Goal: Task Accomplishment & Management: Manage account settings

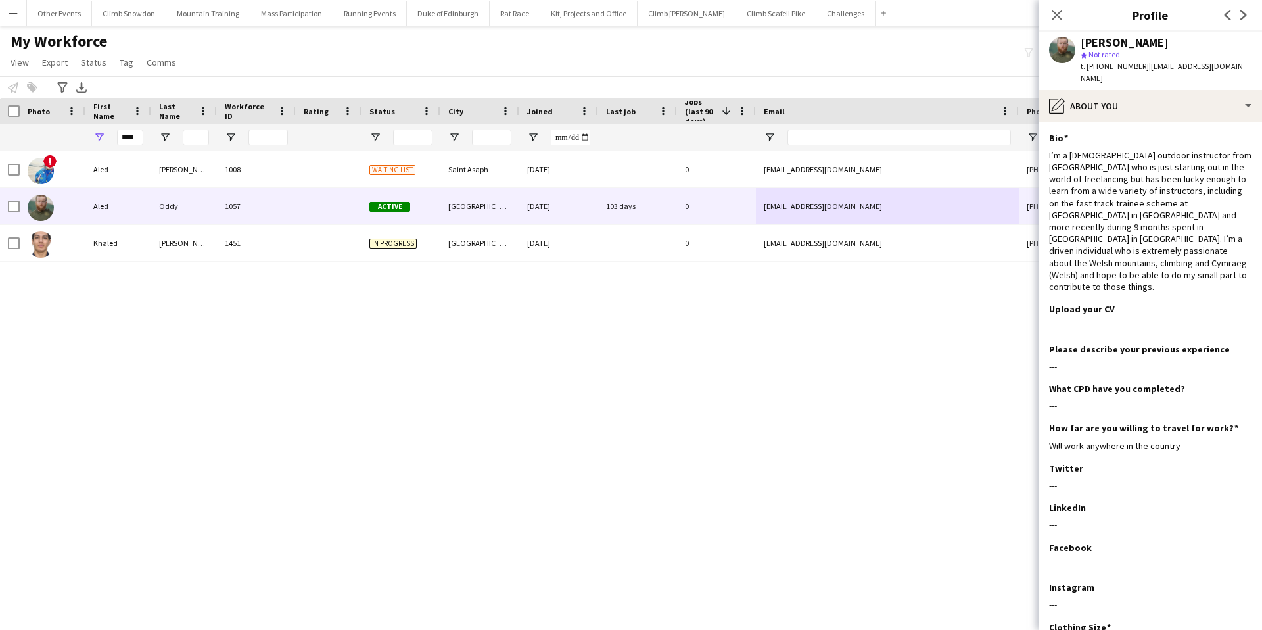
click at [13, 18] on button "Menu" at bounding box center [13, 13] width 26 height 26
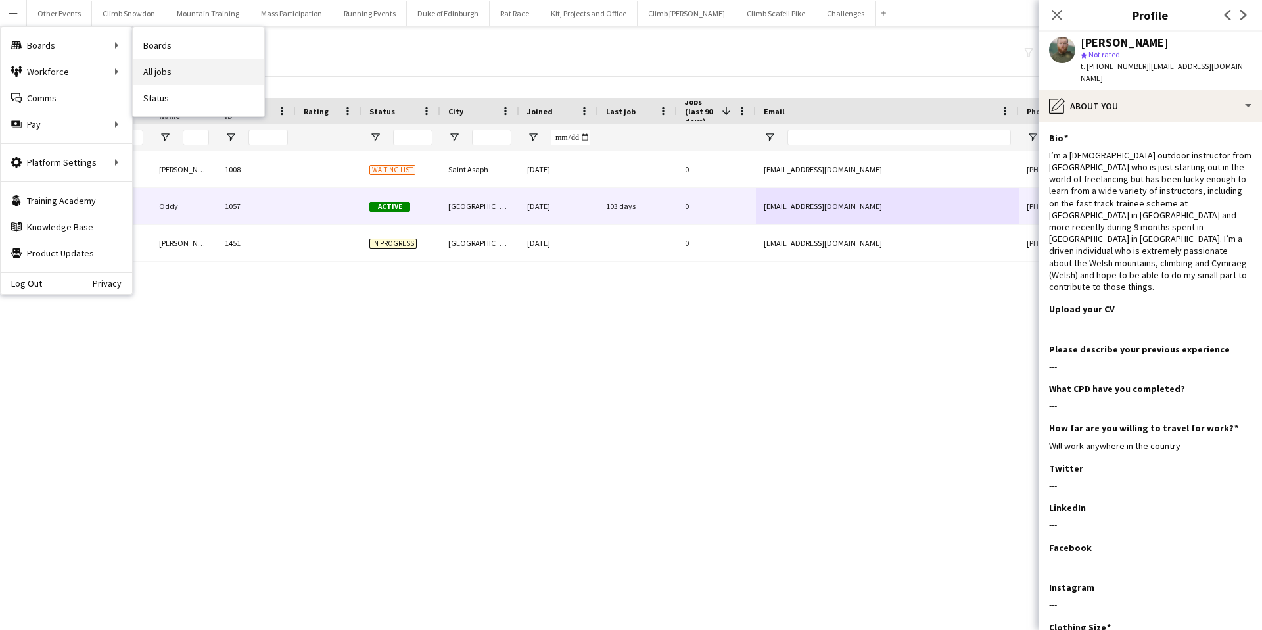
click at [171, 70] on link "All jobs" at bounding box center [198, 72] width 131 height 26
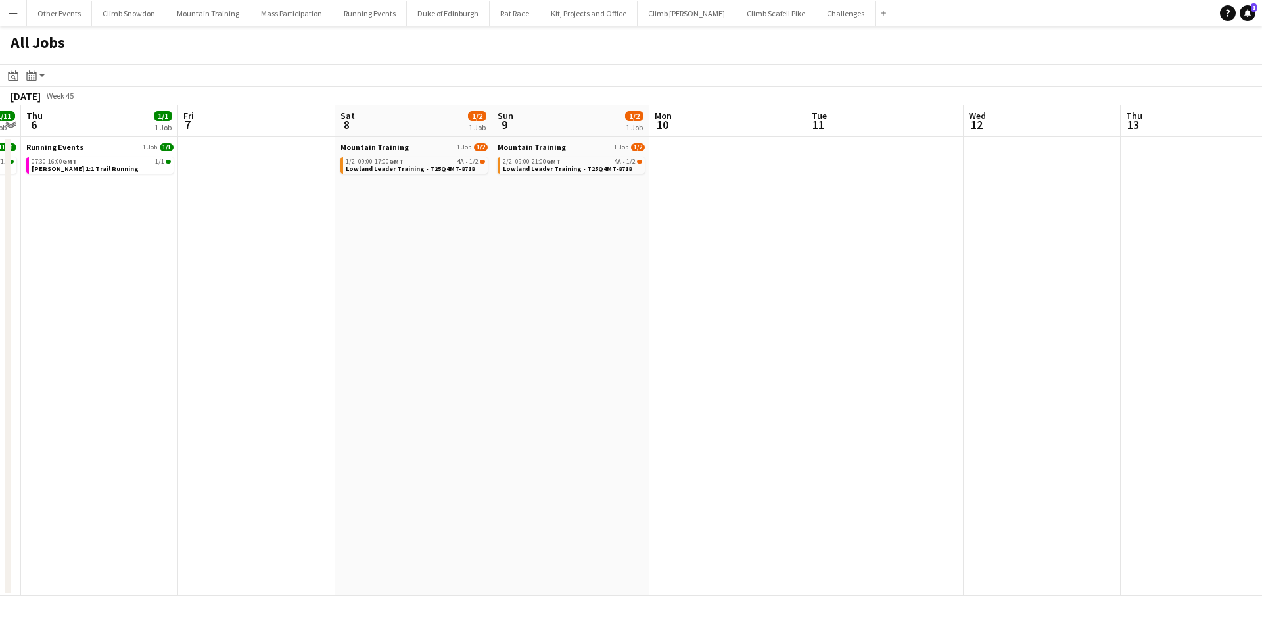
scroll to position [0, 454]
click at [363, 159] on span "09:00-17:00 GMT" at bounding box center [377, 161] width 45 height 7
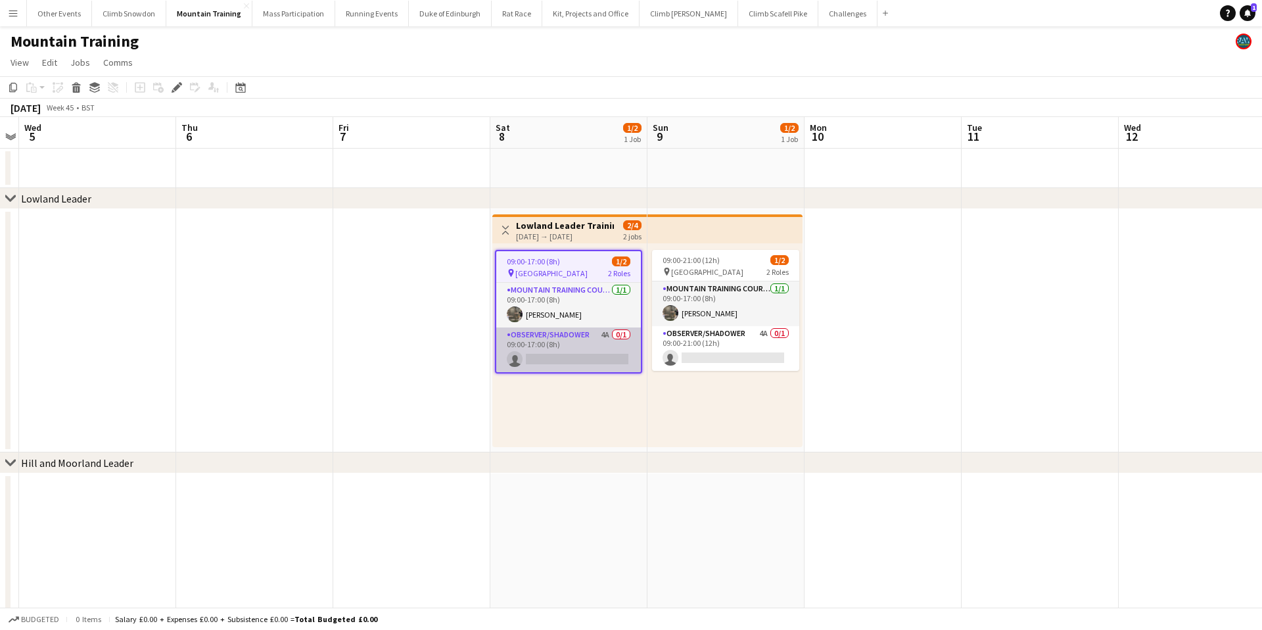
click at [568, 351] on app-card-role "Observer/Shadower 4A 0/1 09:00-17:00 (8h) single-neutral-actions" at bounding box center [568, 349] width 145 height 45
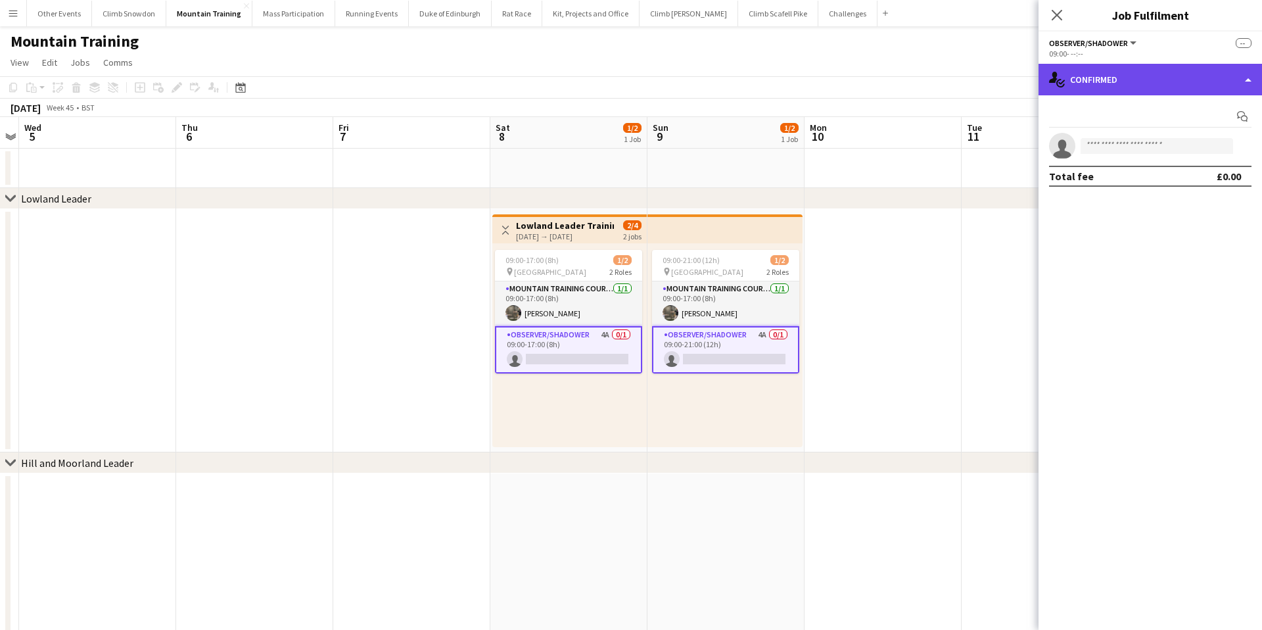
click at [1173, 74] on div "single-neutral-actions-check-2 Confirmed" at bounding box center [1151, 80] width 224 height 32
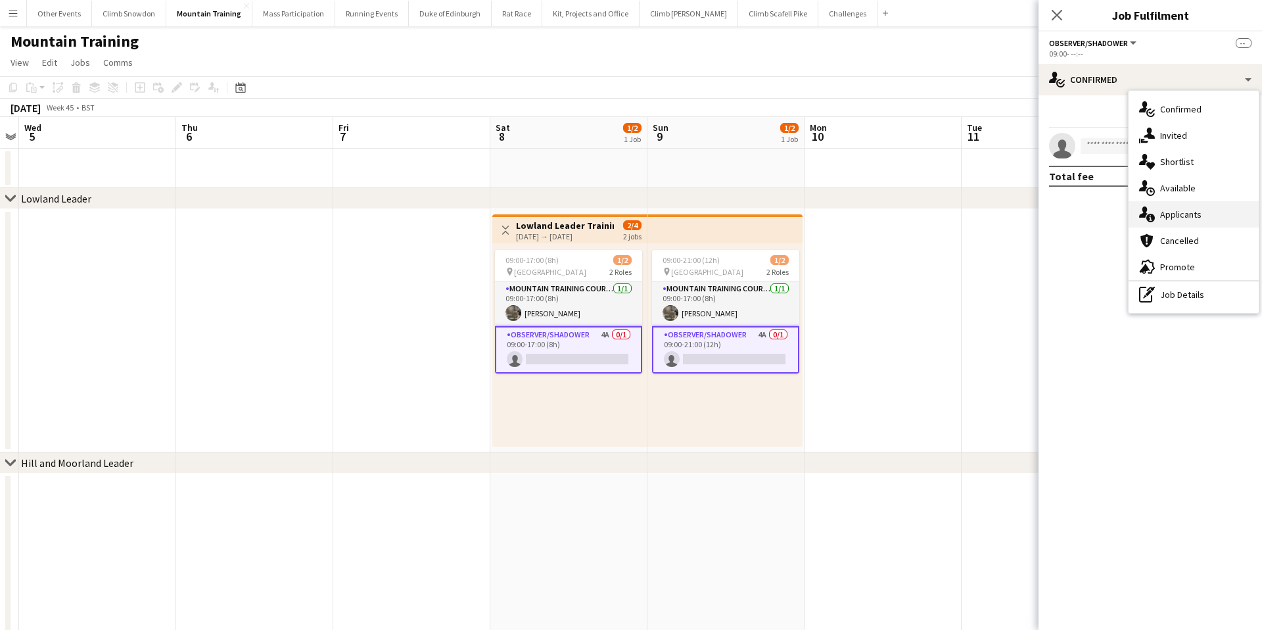
click at [1191, 206] on div "single-neutral-actions-information Applicants" at bounding box center [1194, 214] width 130 height 26
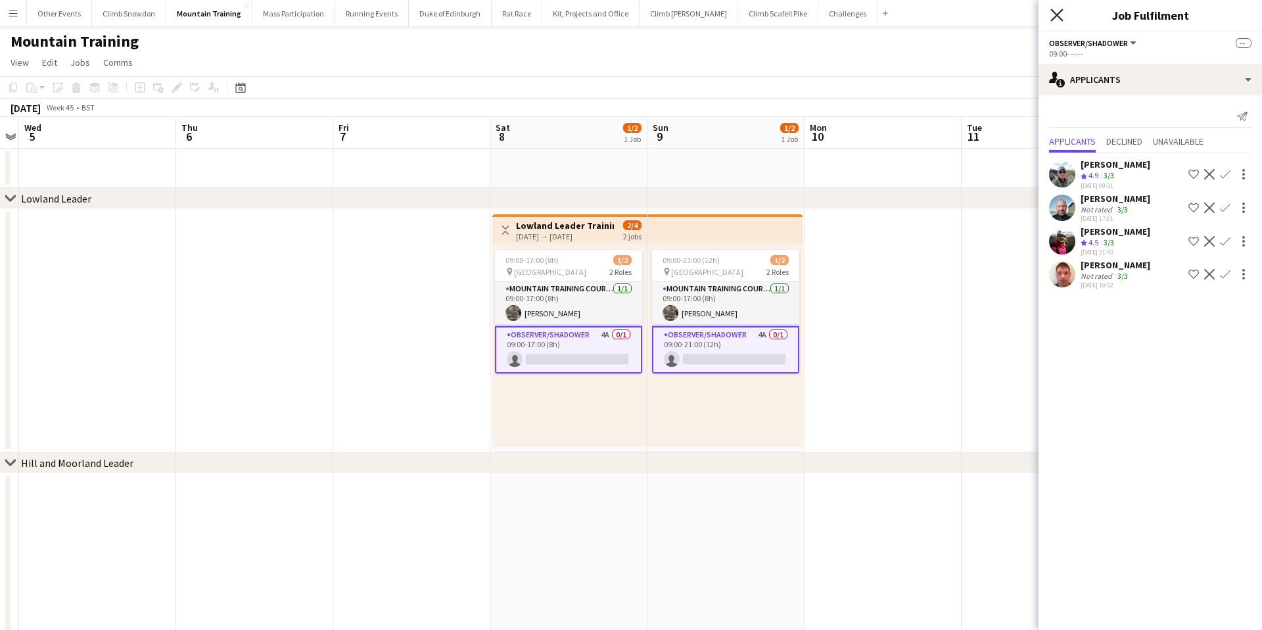
click at [1059, 12] on icon at bounding box center [1056, 15] width 12 height 12
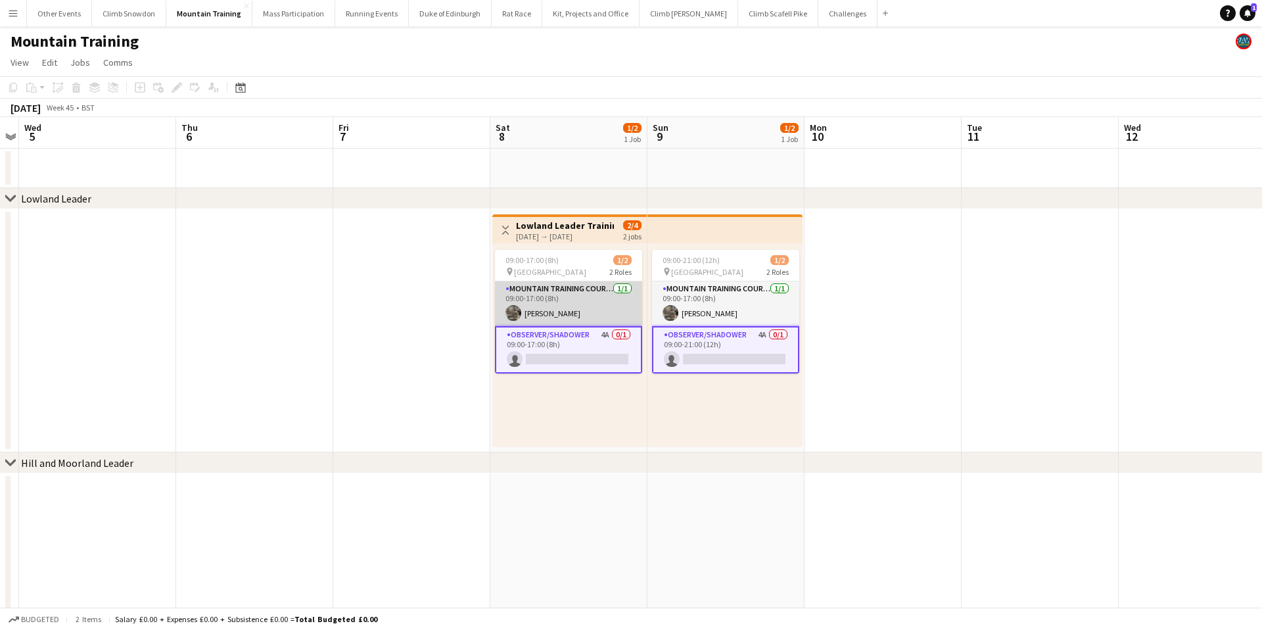
click at [589, 308] on app-card-role "Mountain Training Course Director 1/1 09:00-17:00 (8h) Ross Worthington" at bounding box center [568, 303] width 147 height 45
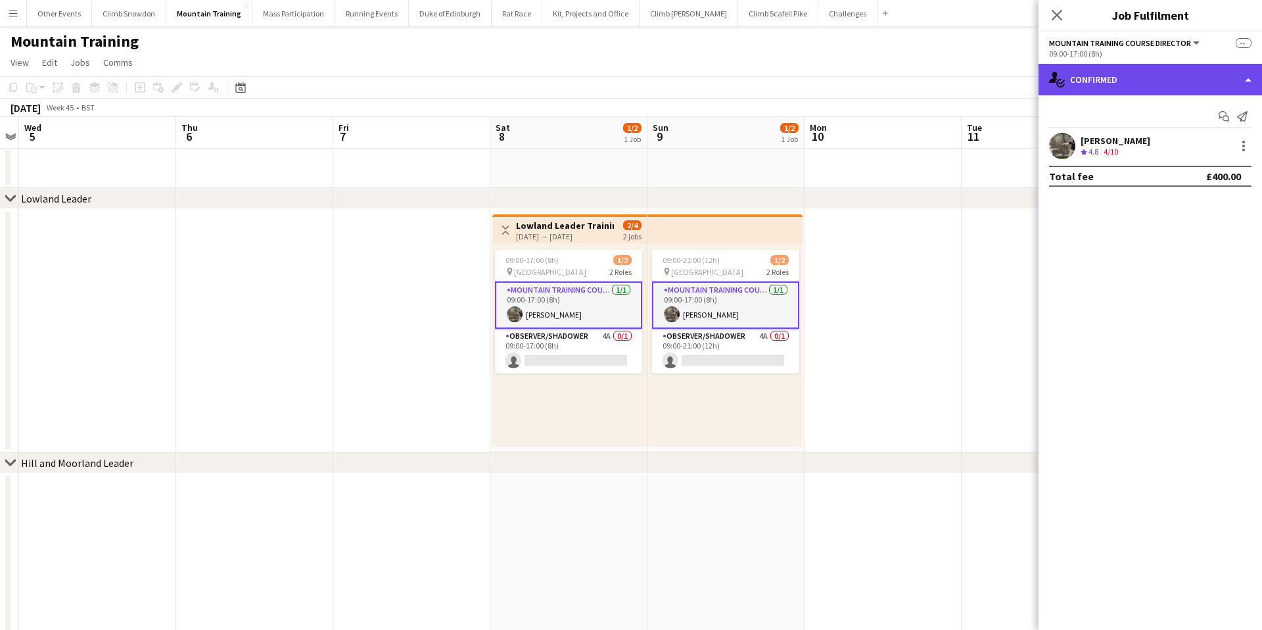
click at [1133, 77] on div "single-neutral-actions-check-2 Confirmed" at bounding box center [1151, 80] width 224 height 32
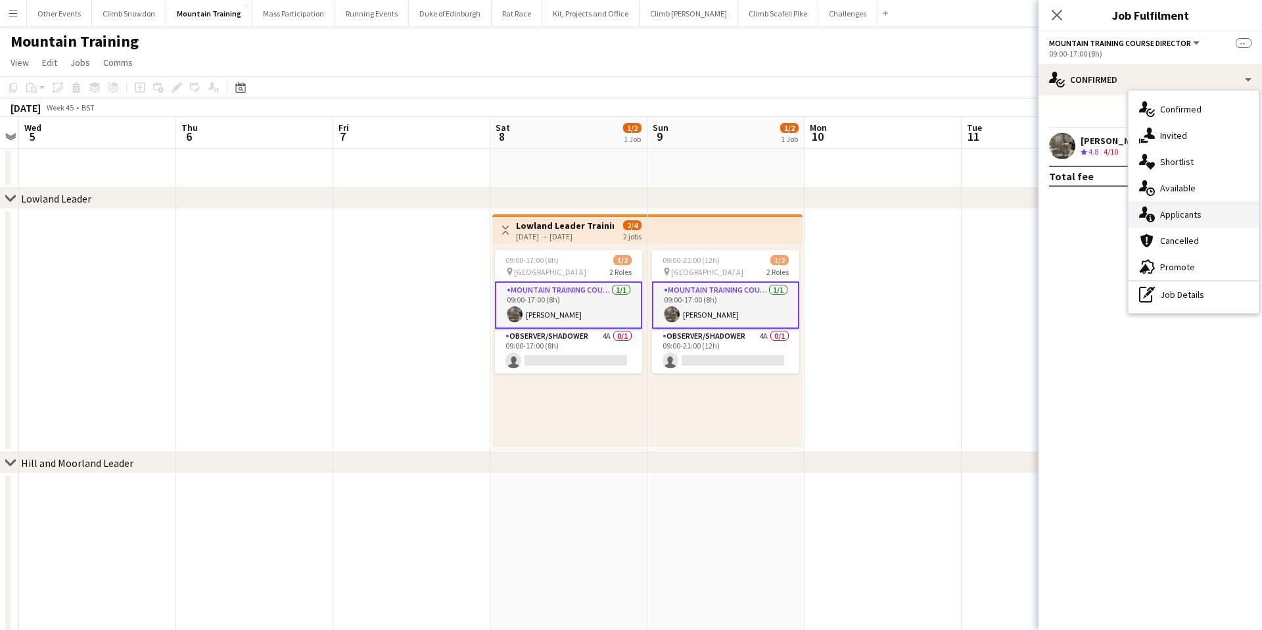
click at [1201, 212] on div "single-neutral-actions-information Applicants" at bounding box center [1194, 214] width 130 height 26
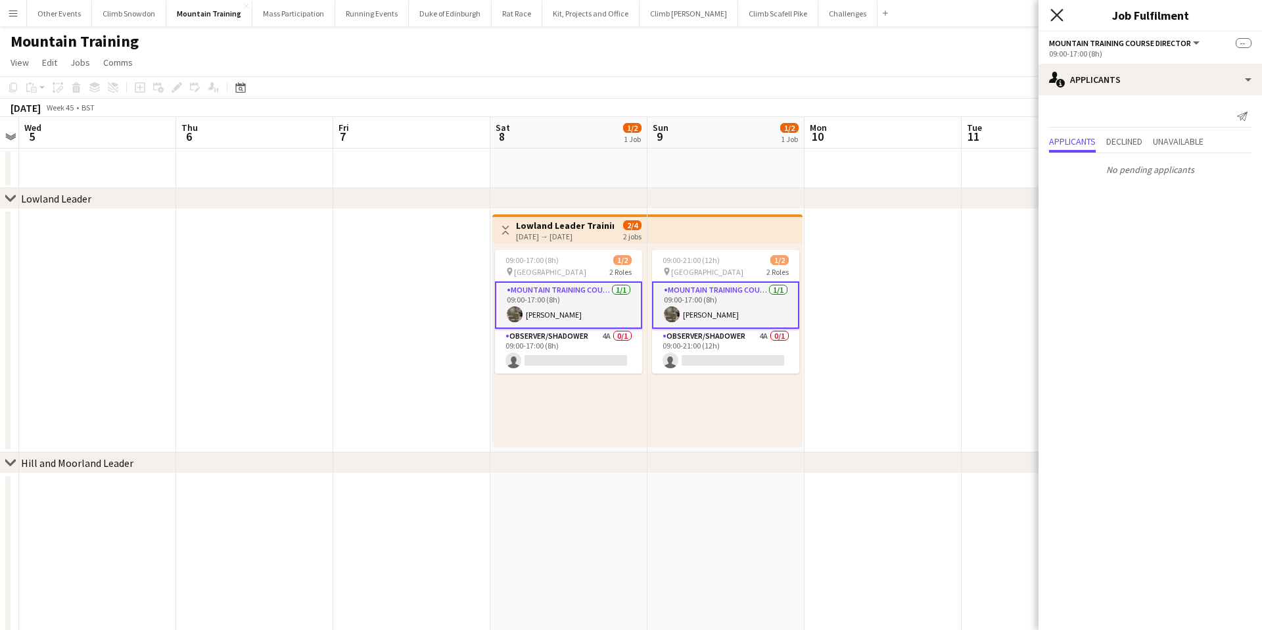
click at [1056, 15] on icon at bounding box center [1056, 15] width 12 height 12
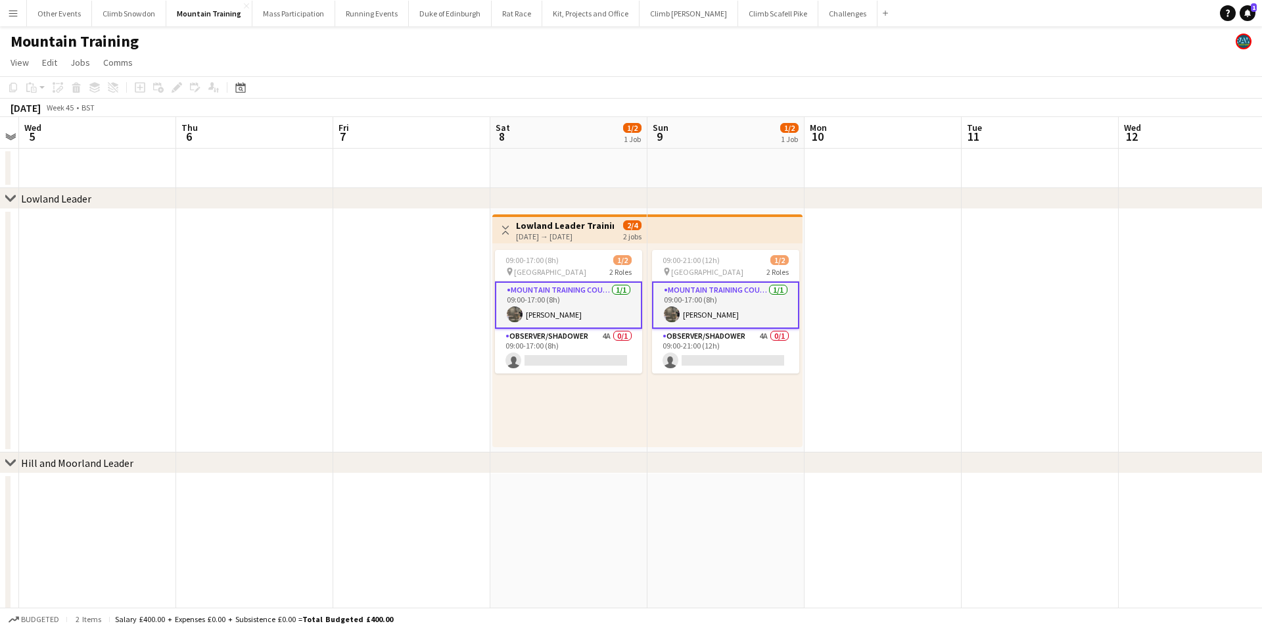
click at [429, 302] on app-date-cell at bounding box center [411, 330] width 157 height 243
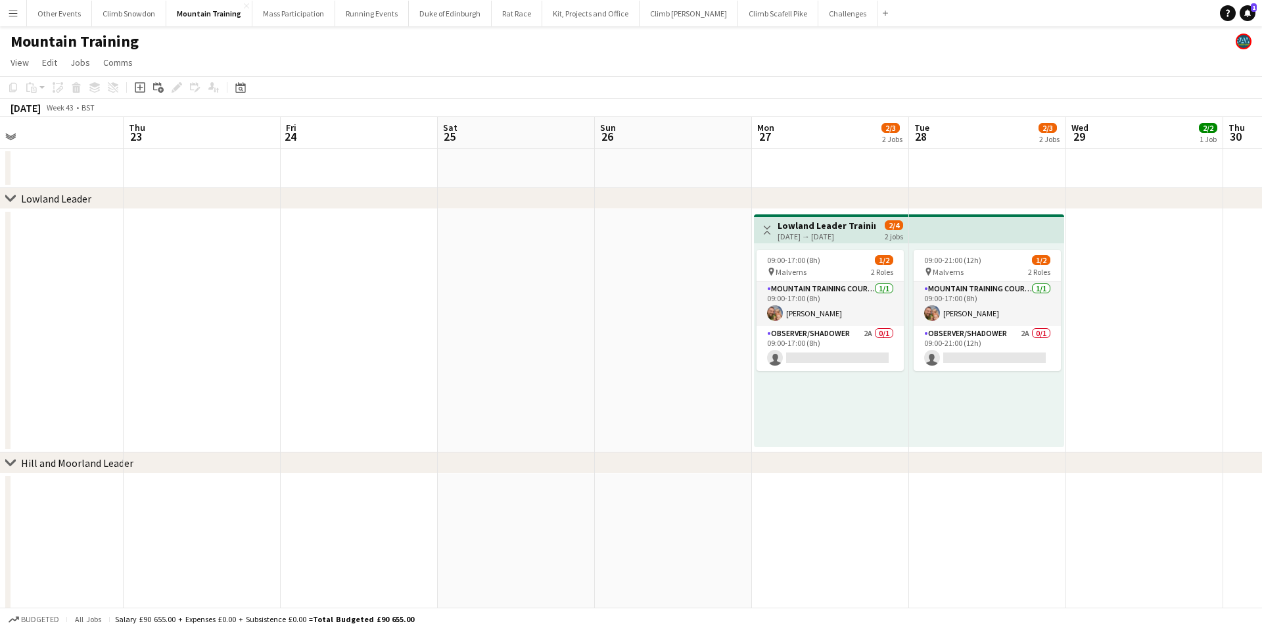
scroll to position [0, 532]
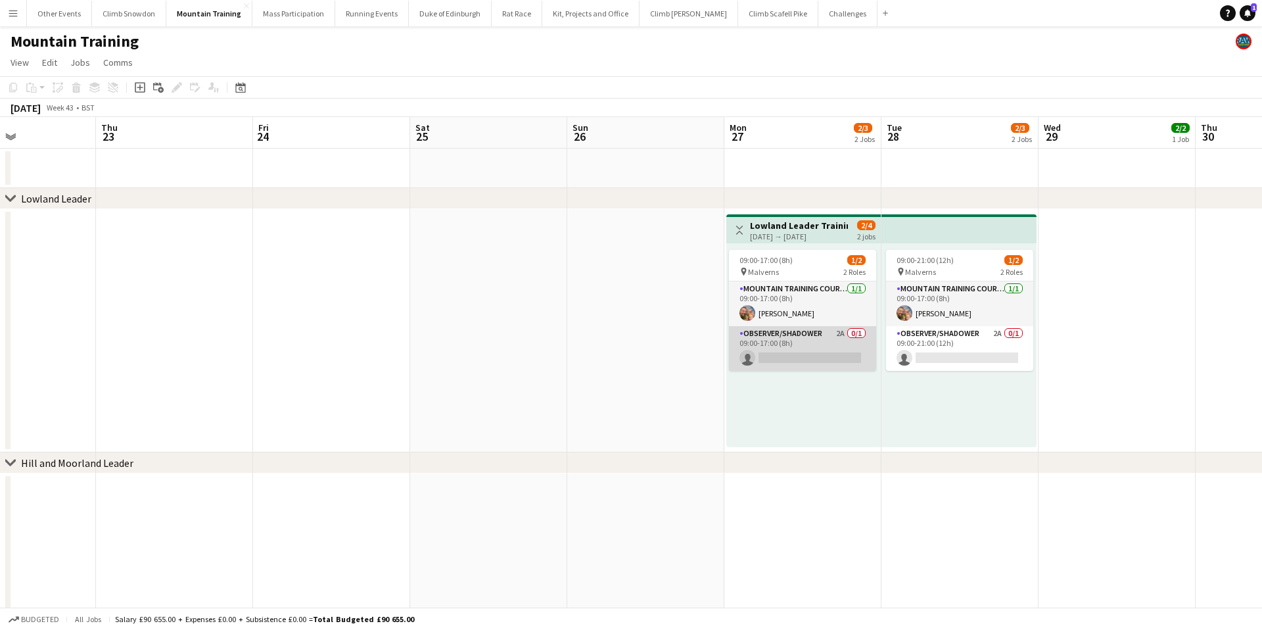
click at [790, 344] on app-card-role "Observer/Shadower 2A 0/1 09:00-17:00 (8h) single-neutral-actions" at bounding box center [802, 348] width 147 height 45
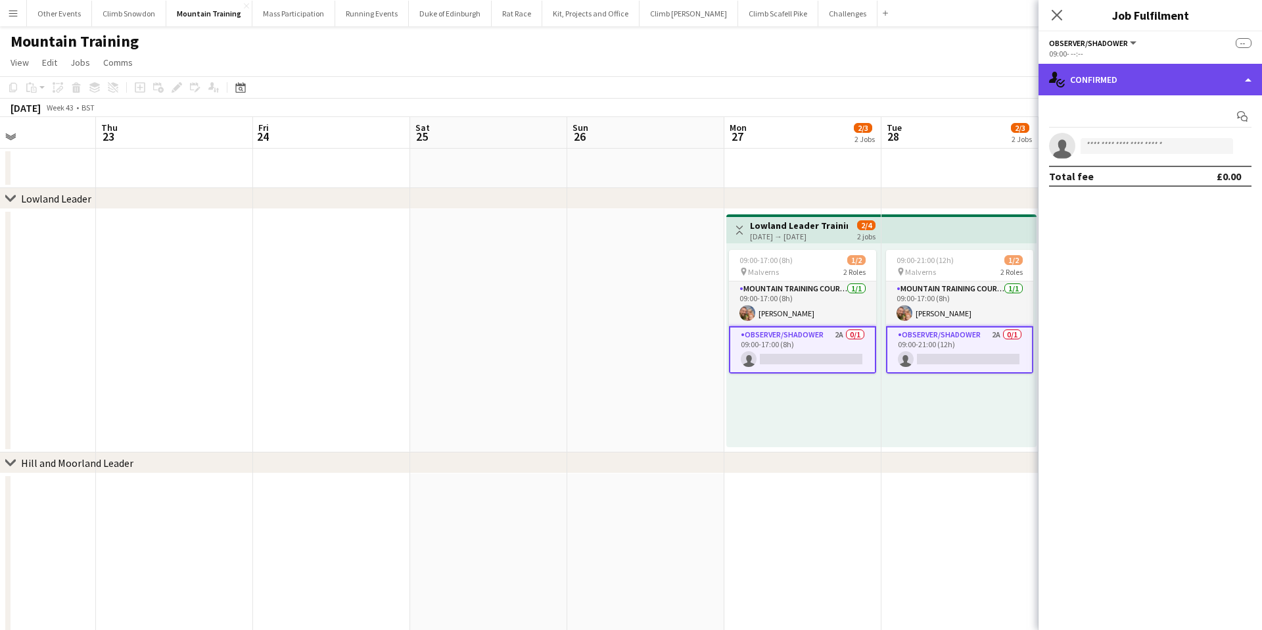
click at [1168, 81] on div "single-neutral-actions-check-2 Confirmed" at bounding box center [1151, 80] width 224 height 32
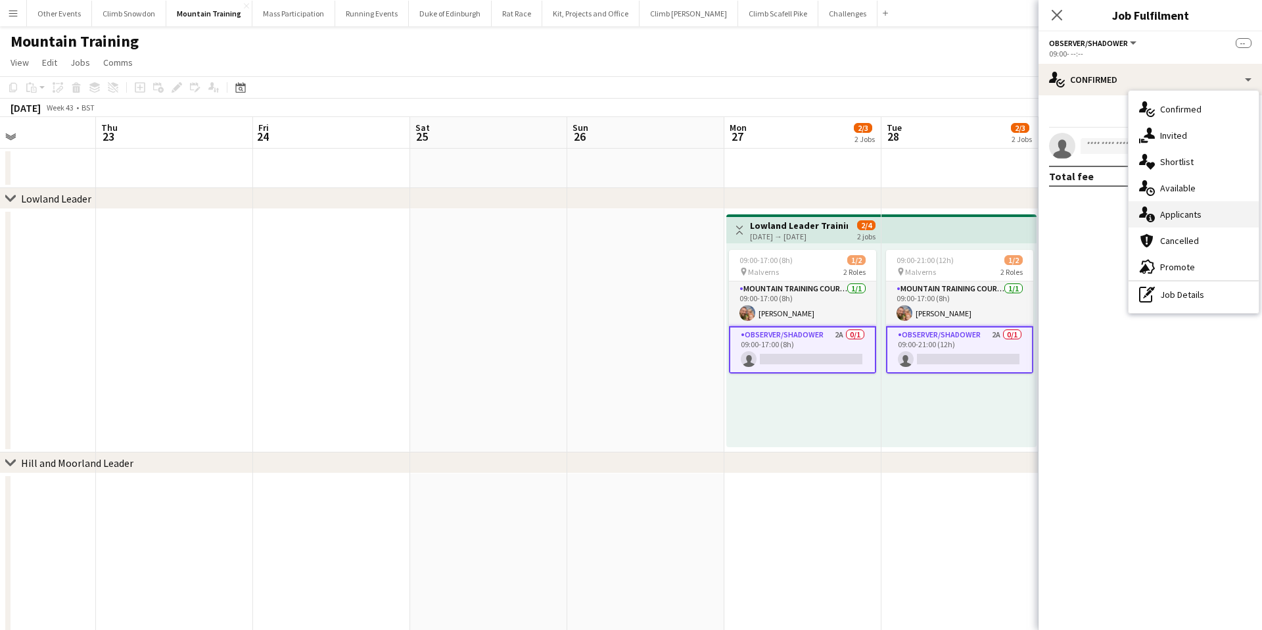
click at [1201, 213] on div "single-neutral-actions-information Applicants" at bounding box center [1194, 214] width 130 height 26
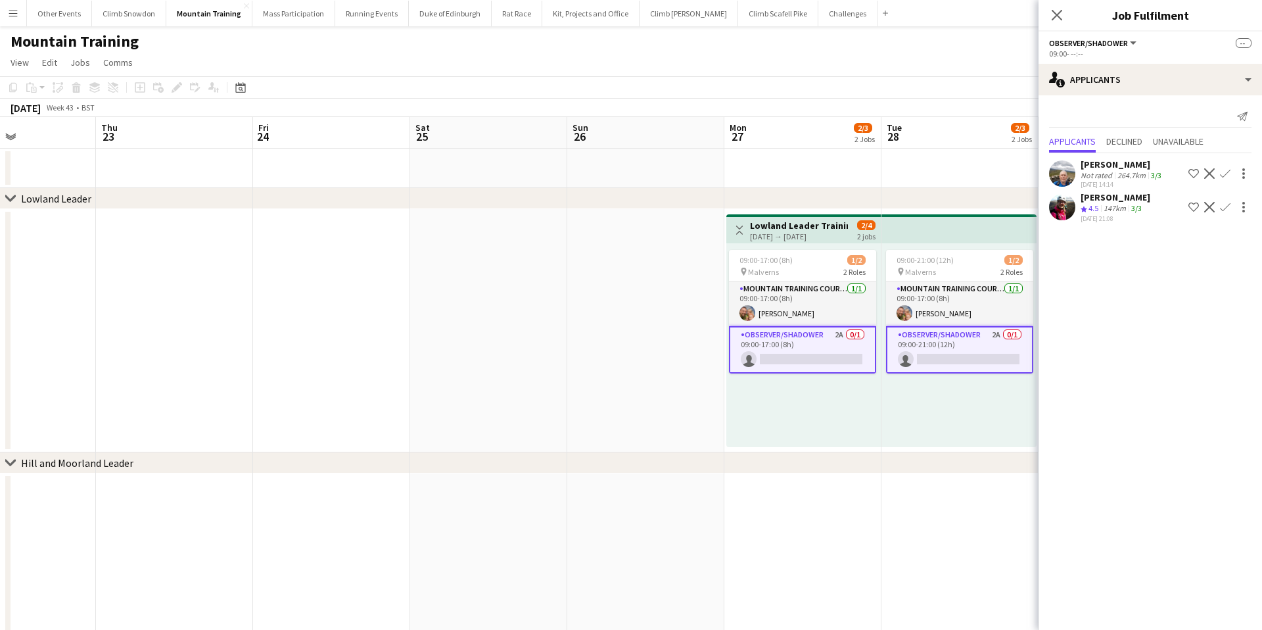
click at [1227, 206] on app-icon "Confirm" at bounding box center [1225, 207] width 11 height 11
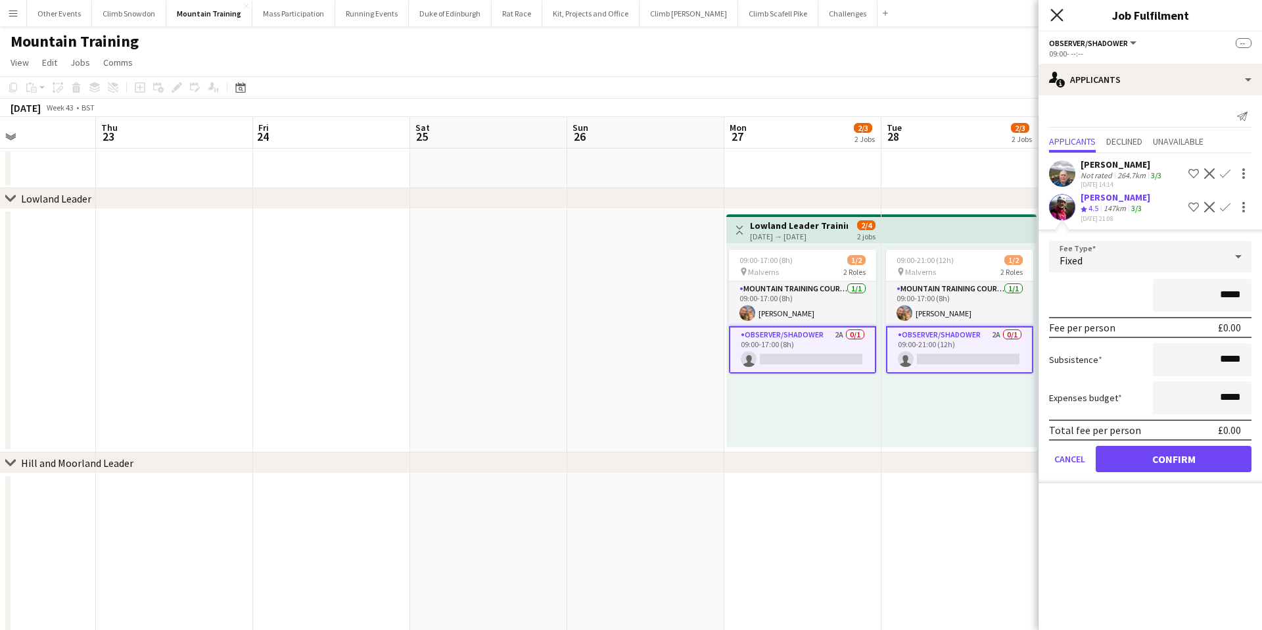
click at [1056, 12] on icon "Close pop-in" at bounding box center [1056, 15] width 12 height 12
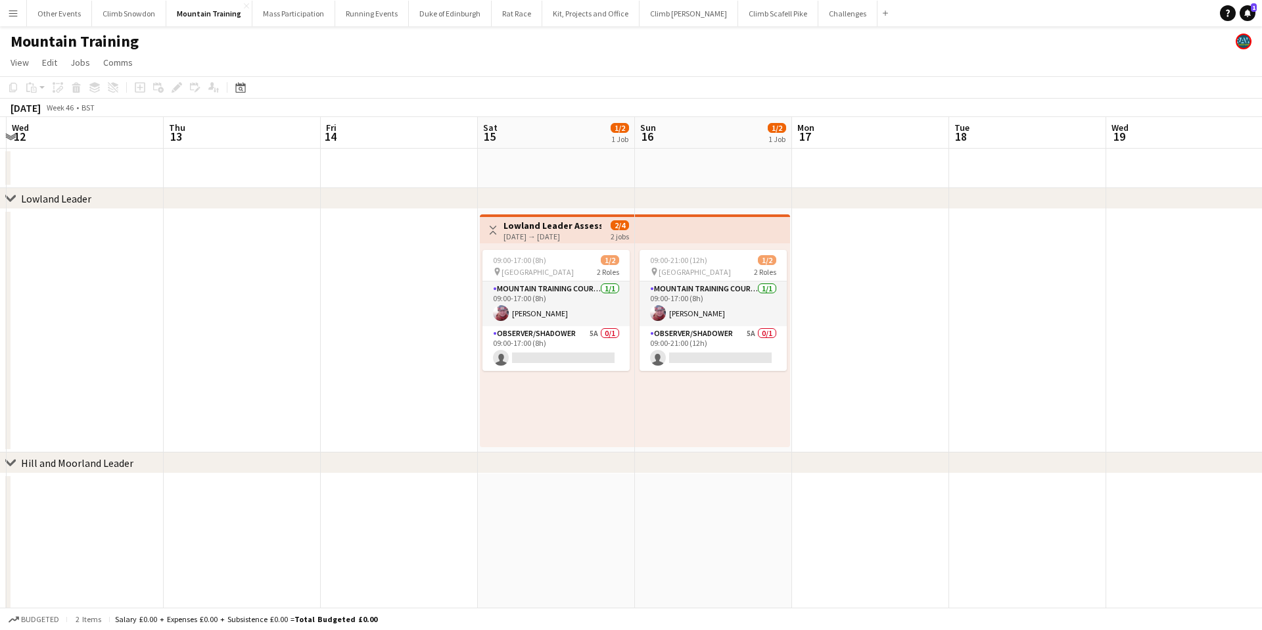
scroll to position [0, 472]
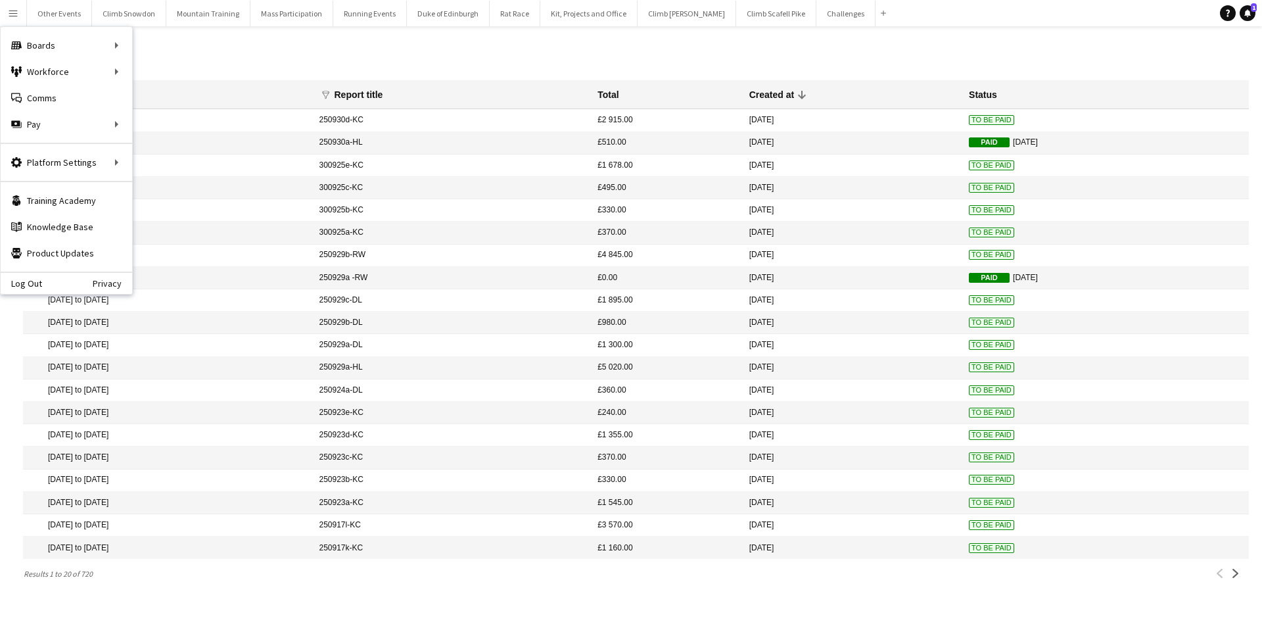
click at [227, 50] on h1 "Reports" at bounding box center [636, 60] width 1226 height 20
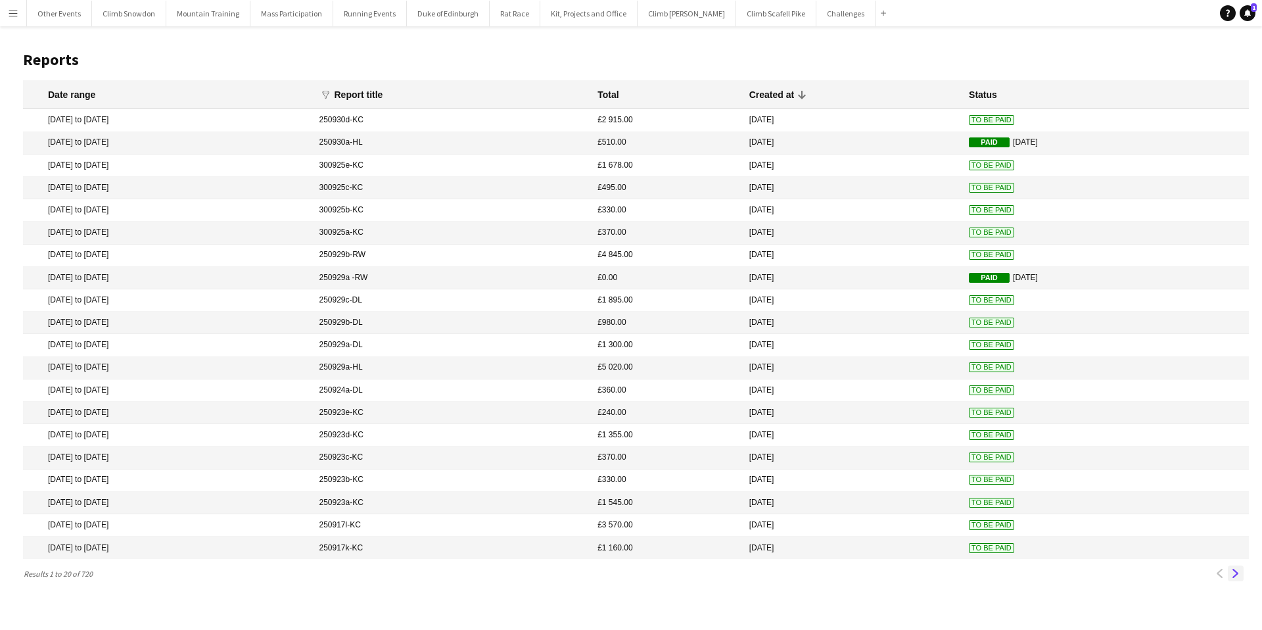
click at [1239, 573] on app-icon "Next" at bounding box center [1235, 573] width 9 height 9
